Goal: Information Seeking & Learning: Compare options

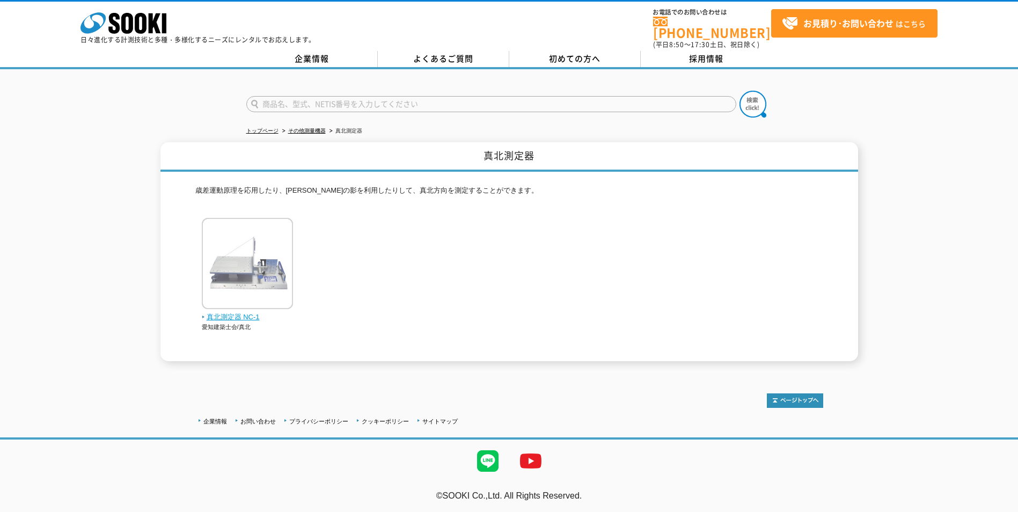
click at [258, 258] on img at bounding box center [247, 265] width 91 height 94
